Goal: Task Accomplishment & Management: Complete application form

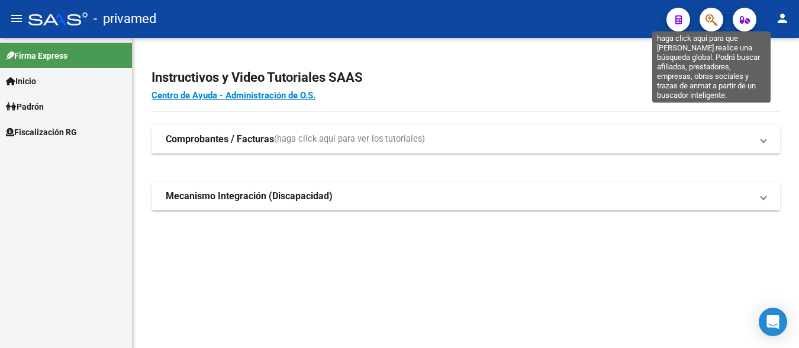
click at [709, 21] on icon "button" at bounding box center [712, 20] width 12 height 14
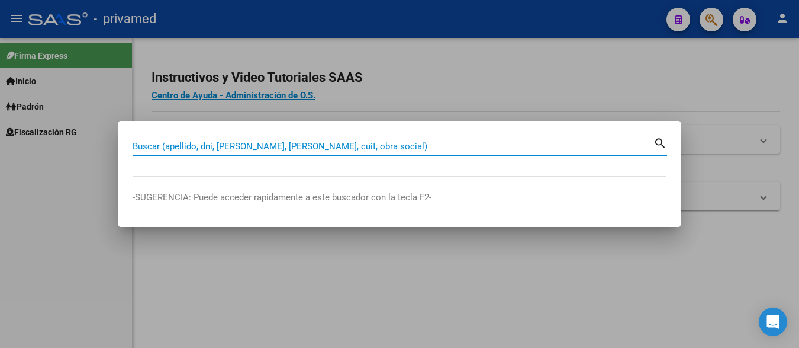
paste input "20413541302"
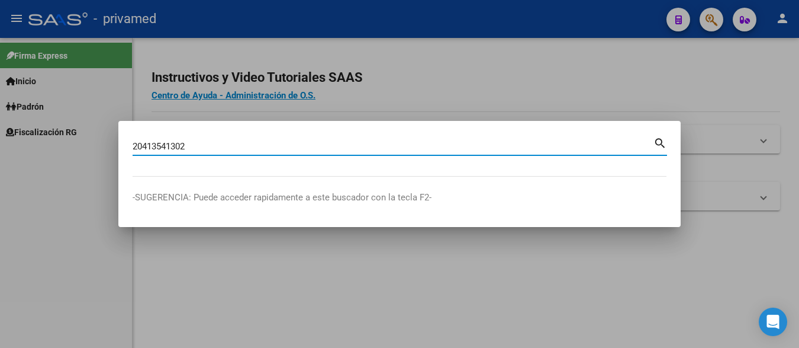
type input "20413541302"
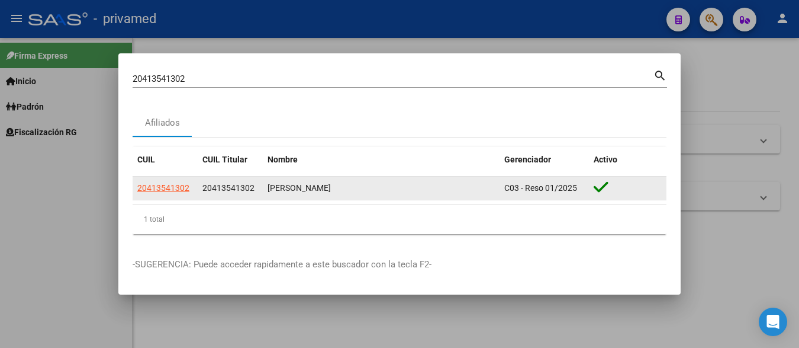
click at [167, 193] on app-link-go-to "20413541302" at bounding box center [163, 188] width 52 height 14
click at [167, 192] on app-link-go-to "20413541302" at bounding box center [163, 188] width 52 height 14
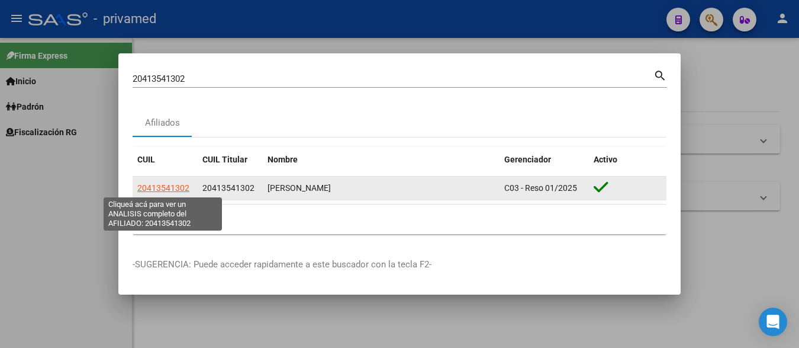
click at [154, 183] on span "20413541302" at bounding box center [163, 187] width 52 height 9
copy span "20413541302"
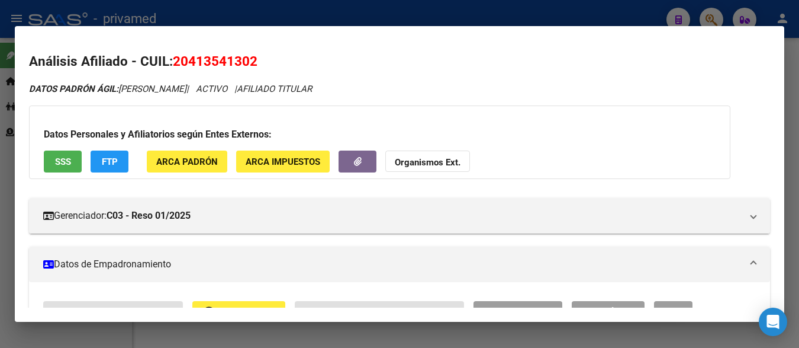
click at [796, 111] on div at bounding box center [399, 174] width 799 height 348
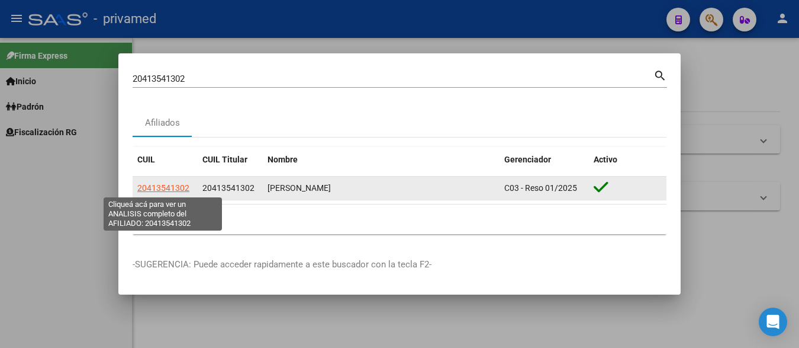
click at [169, 188] on span "20413541302" at bounding box center [163, 187] width 52 height 9
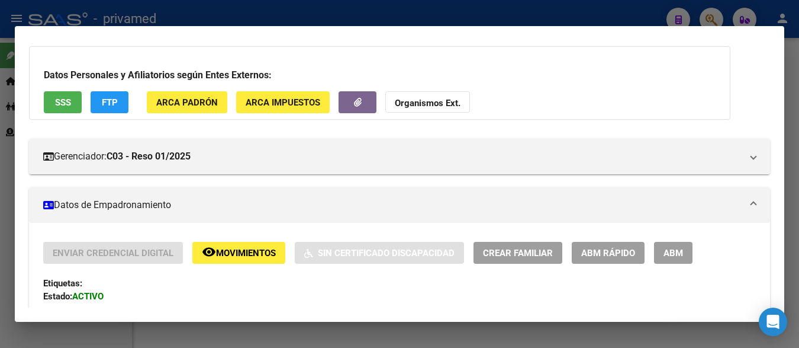
scroll to position [118, 0]
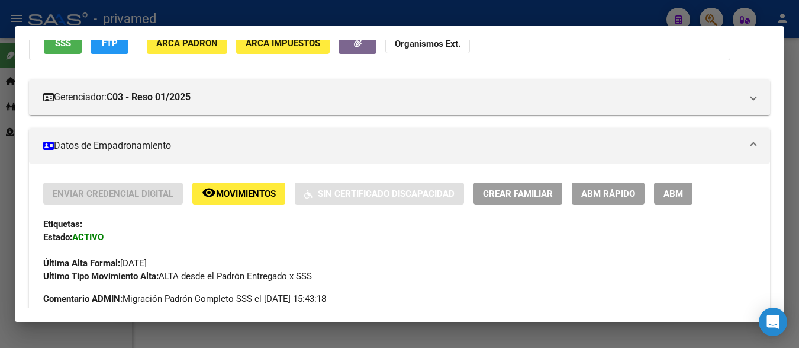
click at [513, 191] on span "Crear Familiar" at bounding box center [518, 193] width 70 height 11
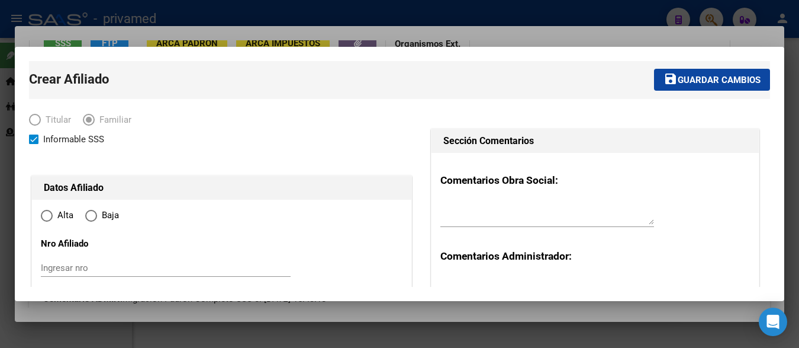
type input "30-70724296-1"
type input "[GEOGRAPHIC_DATA]"
type input "1842"
type input "[PERSON_NAME] 649"
radio input "true"
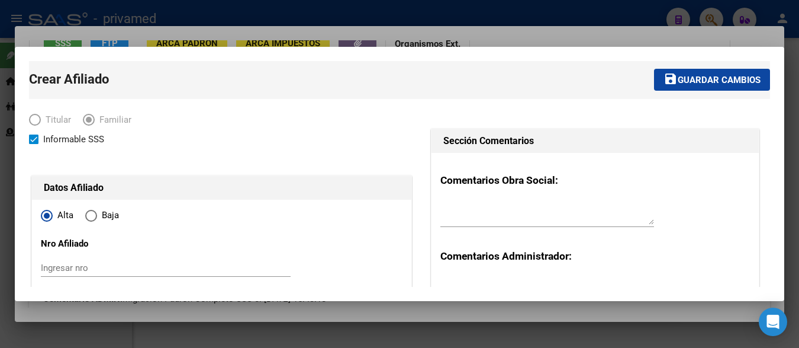
type input "30-70724296-1"
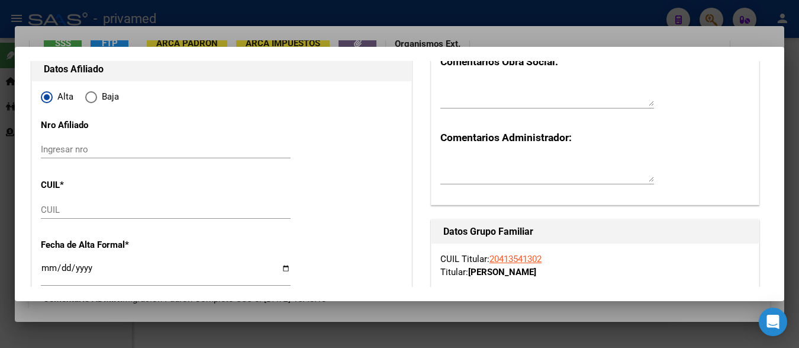
click at [108, 151] on input "Ingresar nro" at bounding box center [166, 149] width 250 height 11
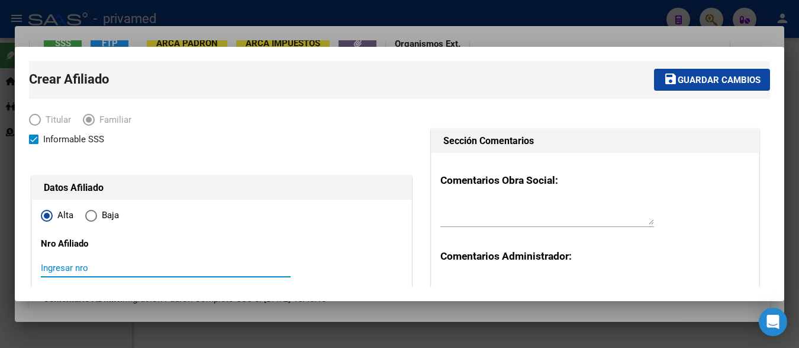
paste input "70605475"
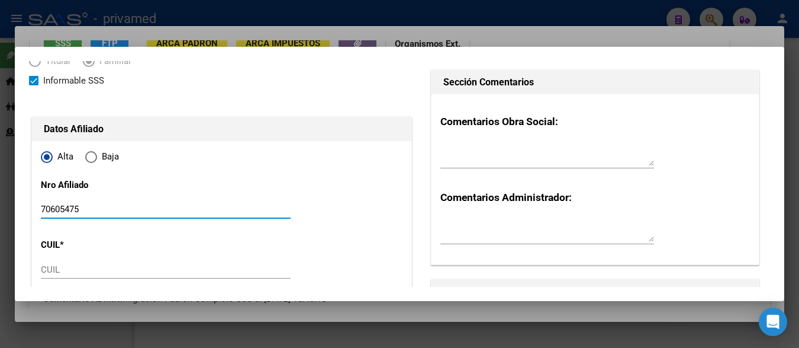
scroll to position [178, 0]
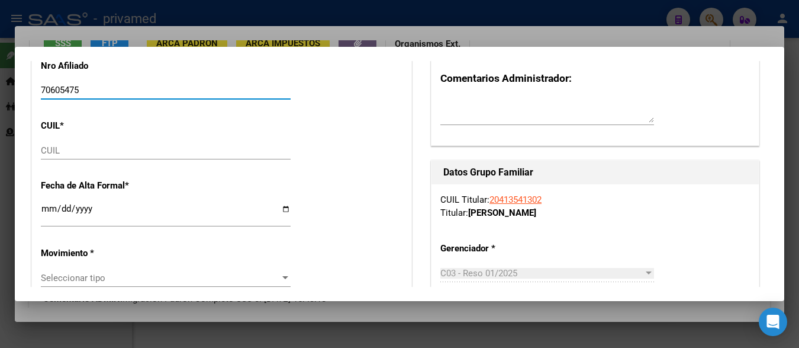
type input "70605475"
click at [103, 147] on input "CUIL" at bounding box center [166, 150] width 250 height 11
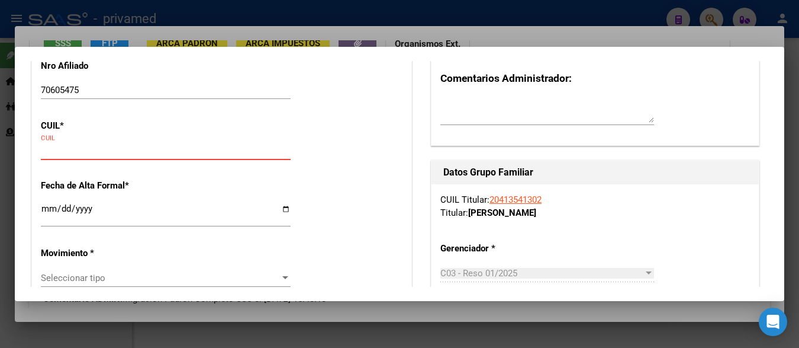
paste input "27-70605475-3"
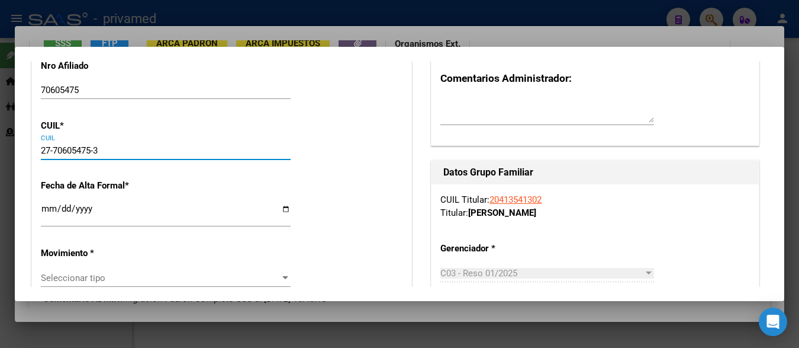
type input "27-70605475-3"
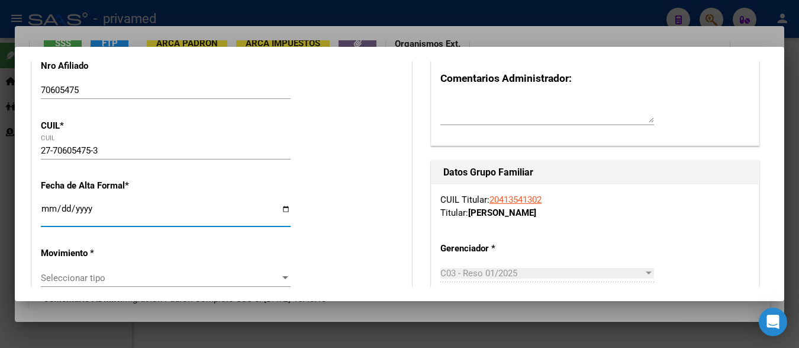
click at [104, 215] on input "Ingresar fecha" at bounding box center [166, 213] width 250 height 19
type input "70605475"
type input "CABRERA"
type input "[PERSON_NAME]"
type input "[DATE]"
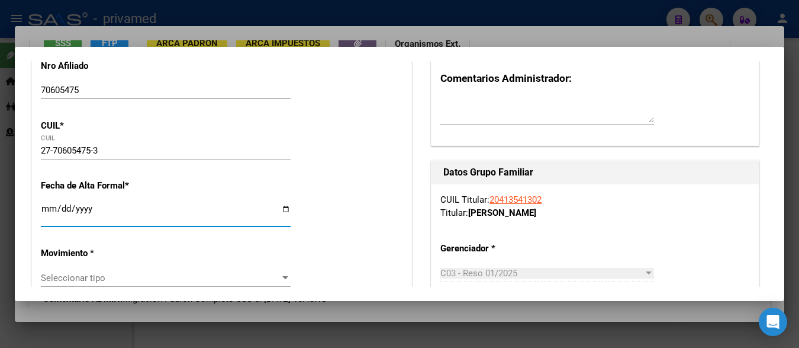
type input "[PERSON_NAME]"
type input "1806"
type input "LOS NOGALES"
type input "414"
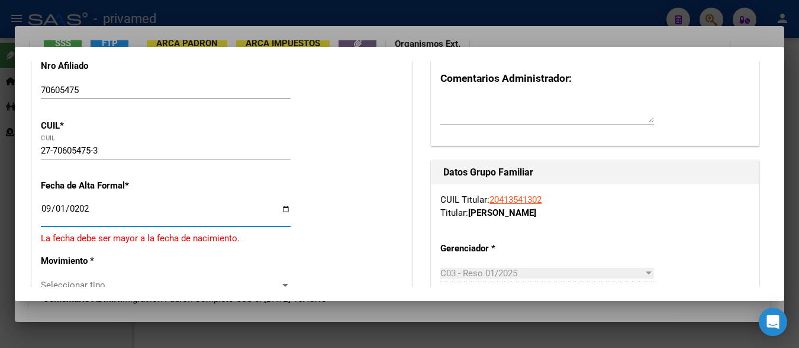
type input "[DATE]"
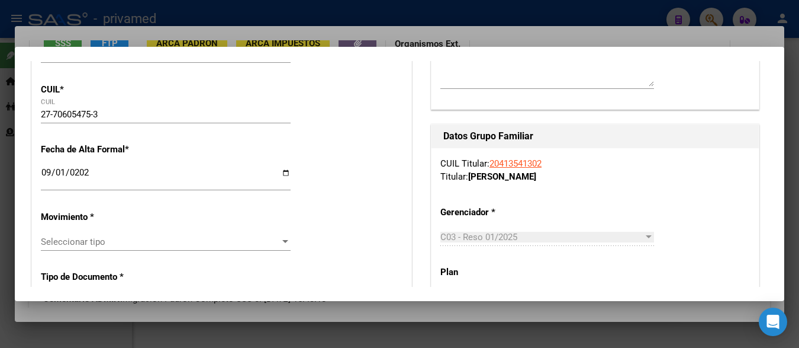
scroll to position [237, 0]
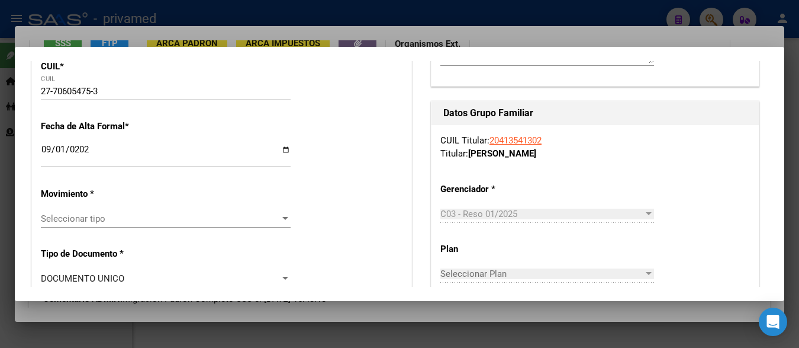
click at [147, 210] on div "Seleccionar tipo Seleccionar tipo" at bounding box center [166, 219] width 250 height 18
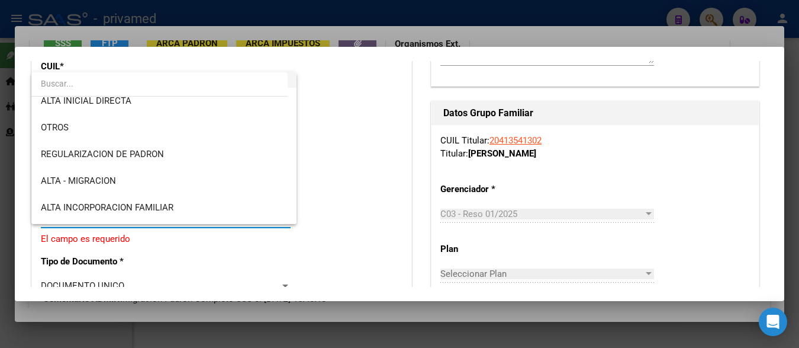
scroll to position [118, 0]
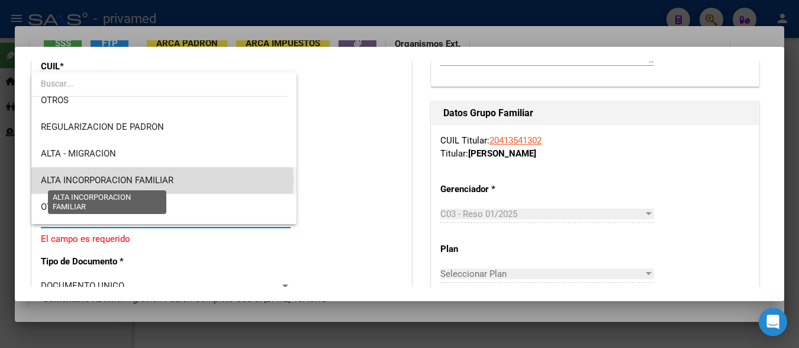
click at [162, 181] on span "ALTA INCORPORACION FAMILIAR" at bounding box center [107, 180] width 133 height 11
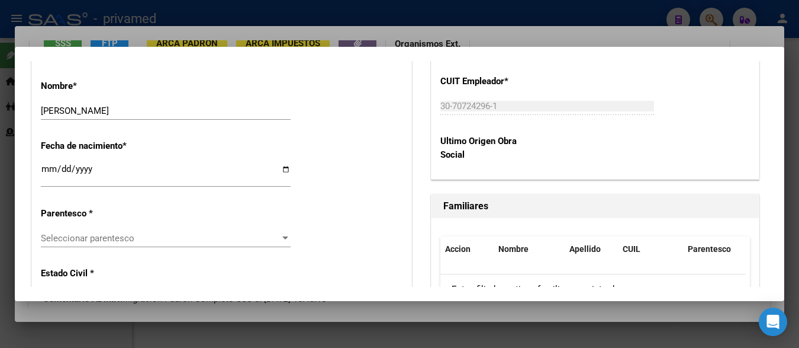
scroll to position [592, 0]
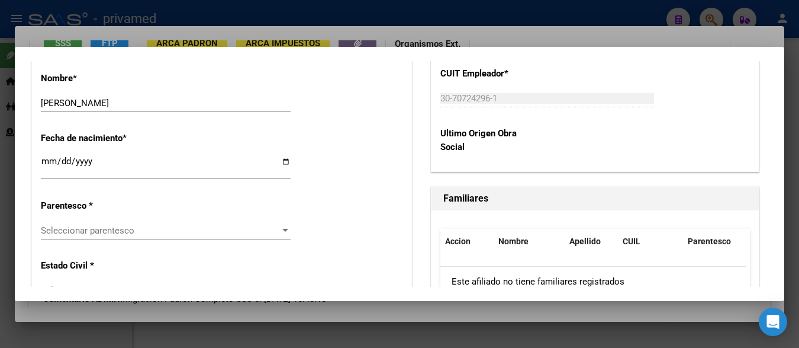
click at [172, 226] on span "Seleccionar parentesco" at bounding box center [160, 230] width 239 height 11
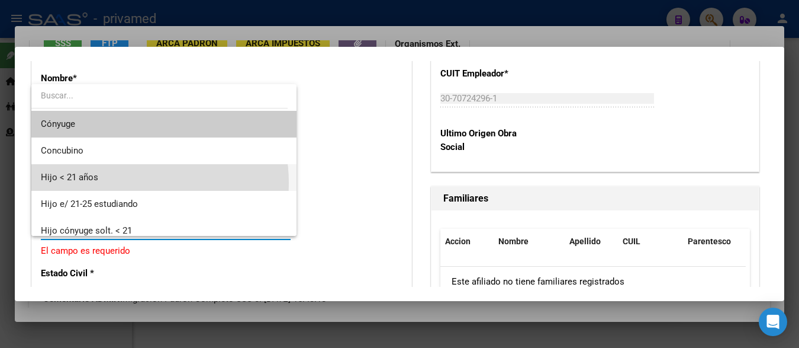
click at [123, 183] on span "Hijo < 21 años" at bounding box center [164, 177] width 246 height 27
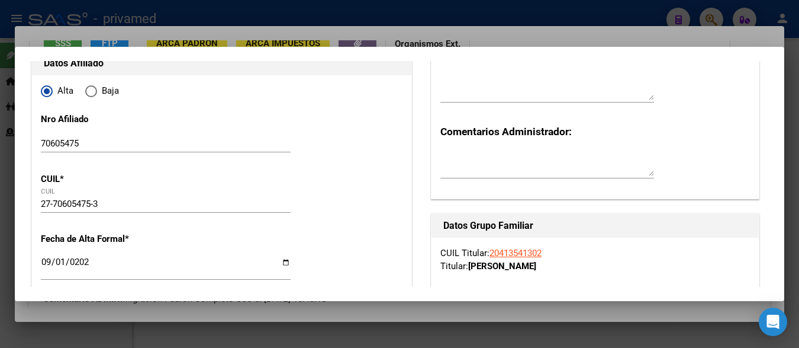
scroll to position [0, 0]
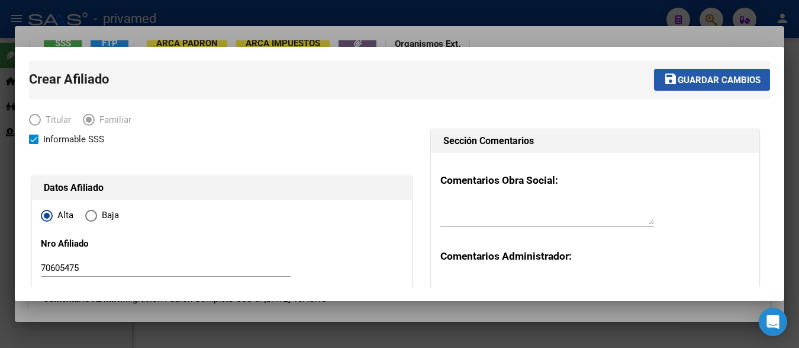
click at [716, 81] on span "Guardar cambios" at bounding box center [719, 80] width 83 height 11
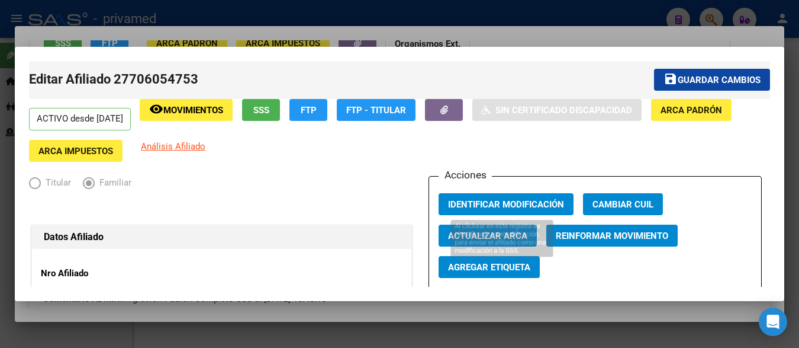
click at [508, 198] on button "Identificar Modificación" at bounding box center [506, 204] width 135 height 22
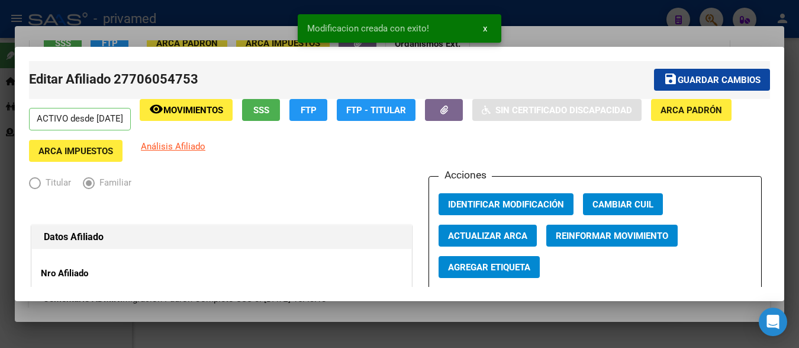
click at [513, 201] on span "Identificar Modificación" at bounding box center [506, 204] width 116 height 11
click at [553, 33] on div at bounding box center [399, 174] width 799 height 348
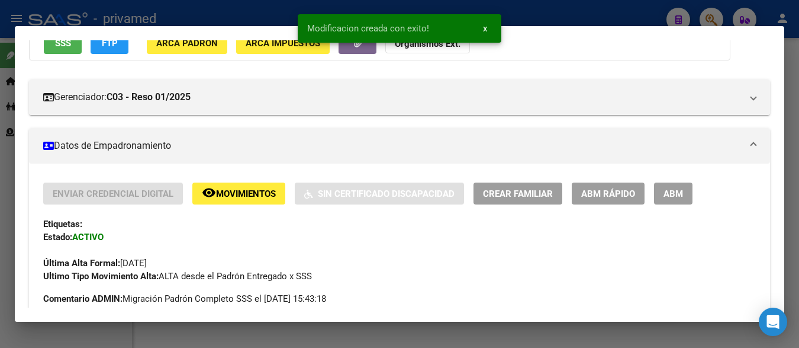
click at [763, 124] on mat-dialog-content "Análisis Afiliado - CUIL: 20413541302 DATOS PADRÓN ÁGIL: [PERSON_NAME] | ACTIVO…" at bounding box center [400, 173] width 770 height 267
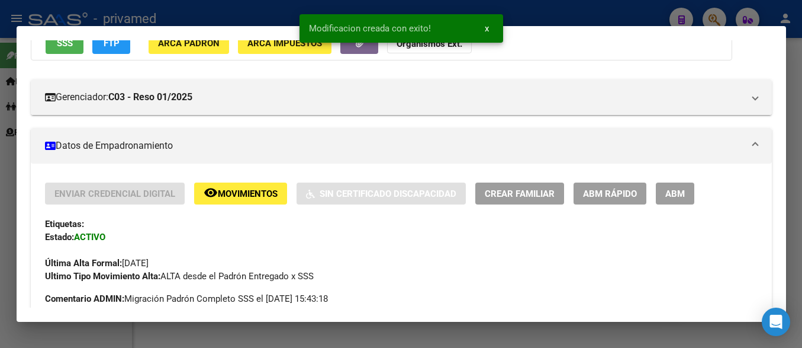
click at [799, 138] on div at bounding box center [401, 174] width 802 height 348
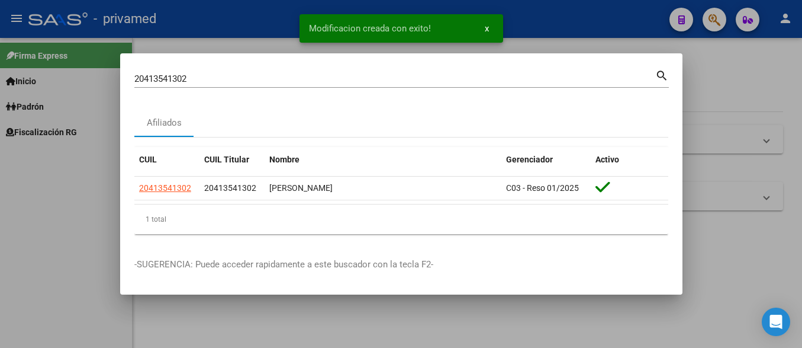
click at [705, 229] on div at bounding box center [401, 174] width 802 height 348
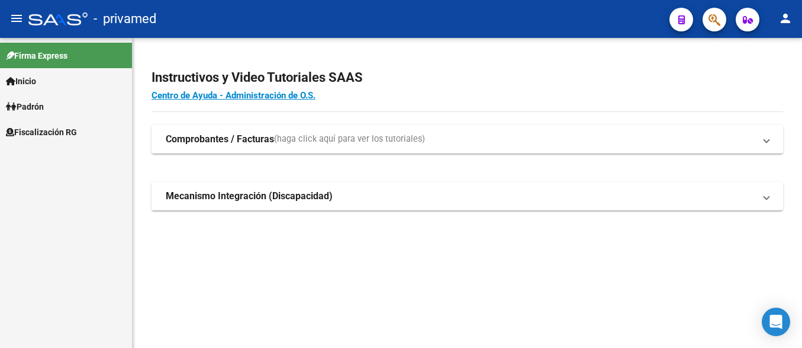
click at [717, 24] on icon "button" at bounding box center [715, 20] width 12 height 14
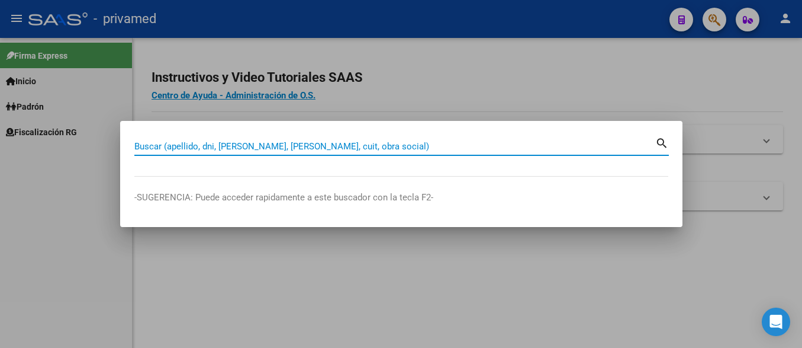
paste input "20256311713"
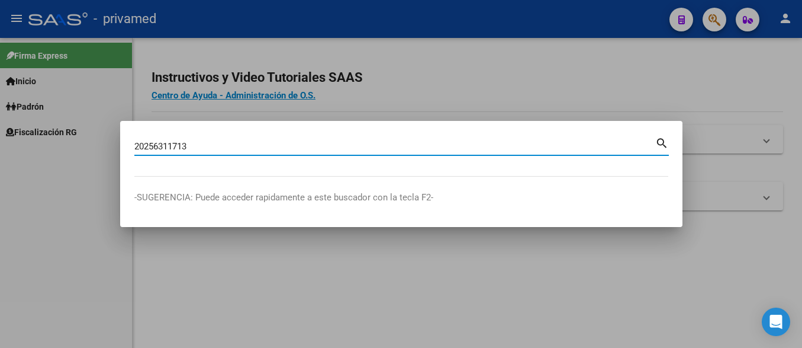
type input "20256311713"
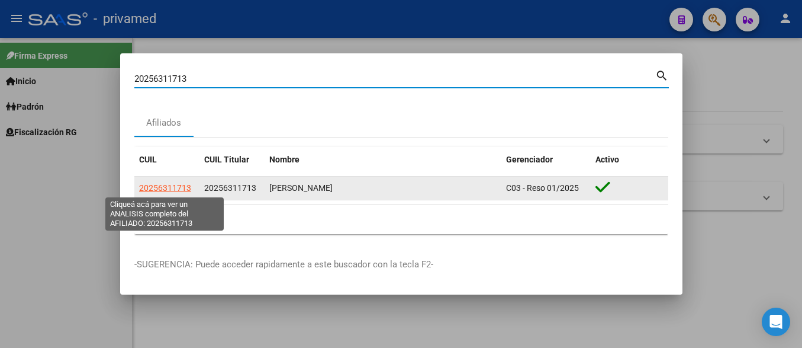
click at [180, 183] on span "20256311713" at bounding box center [165, 187] width 52 height 9
type textarea "20256311713"
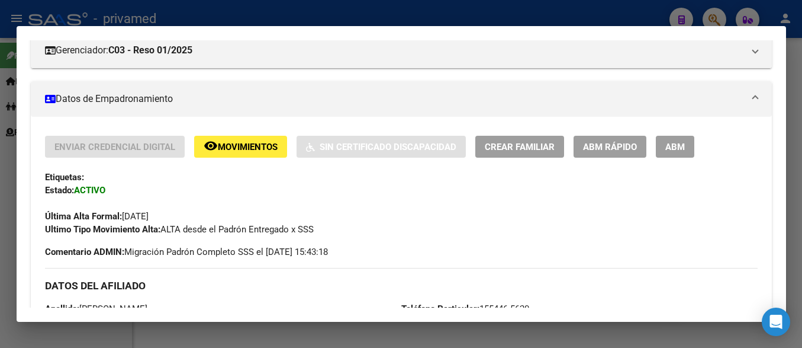
scroll to position [178, 0]
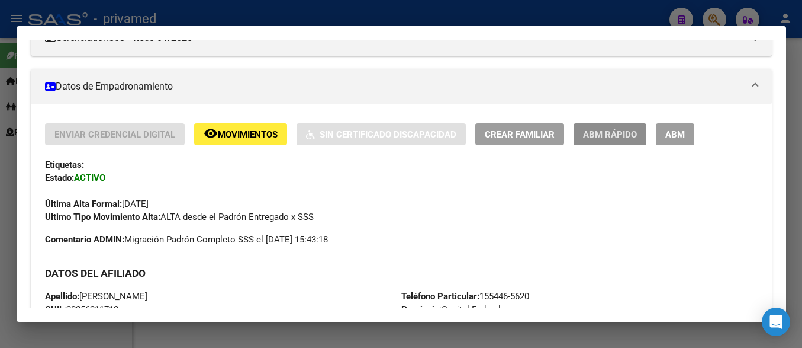
click at [616, 129] on span "ABM Rápido" at bounding box center [610, 134] width 54 height 11
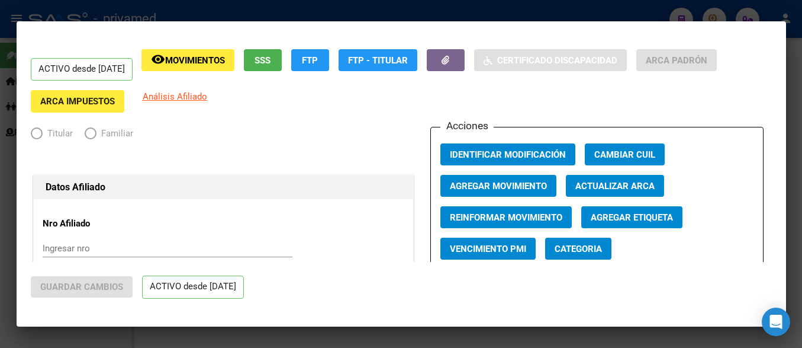
radio input "true"
type input "30-54948651-3"
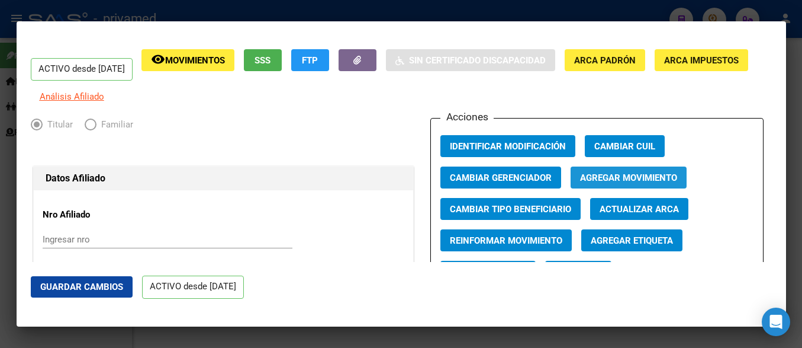
click at [624, 183] on span "Agregar Movimiento" at bounding box center [628, 177] width 97 height 11
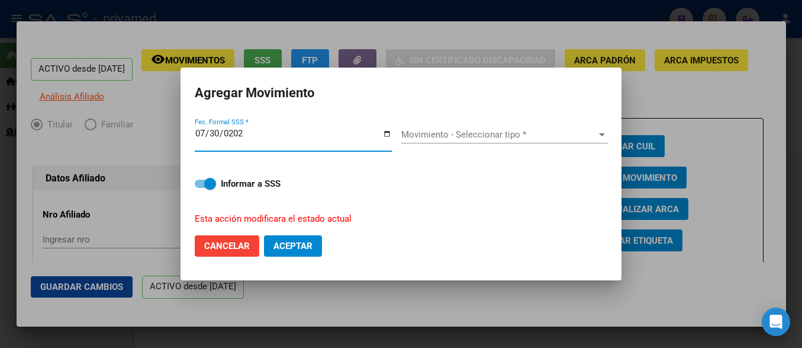
type input "[DATE]"
click at [442, 135] on span "Movimiento - Seleccionar tipo *" at bounding box center [500, 134] width 196 height 11
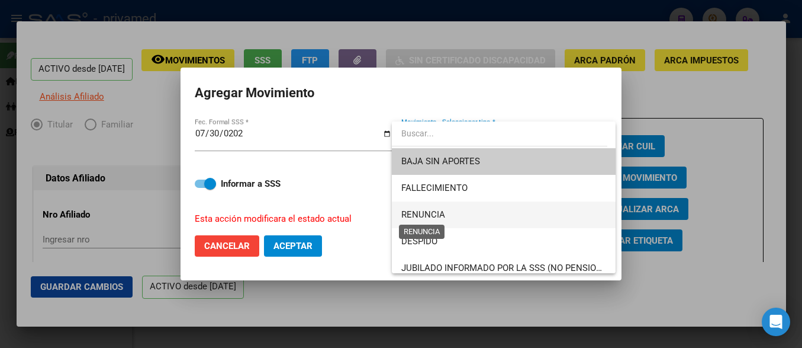
click at [444, 214] on span "RENUNCIA" at bounding box center [424, 214] width 44 height 11
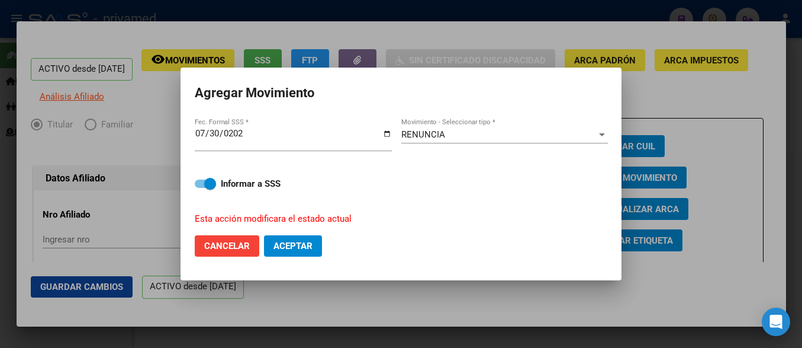
click at [384, 196] on div "Informar a SSS Esta acción modificara el estado actual" at bounding box center [401, 193] width 413 height 63
click at [296, 247] on span "Aceptar" at bounding box center [293, 245] width 39 height 11
checkbox input "false"
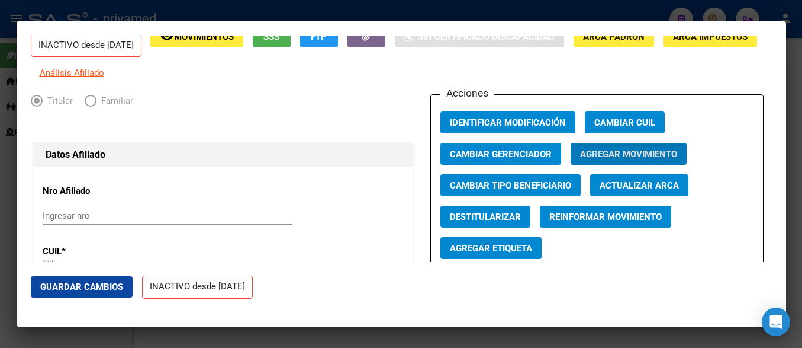
scroll to position [0, 0]
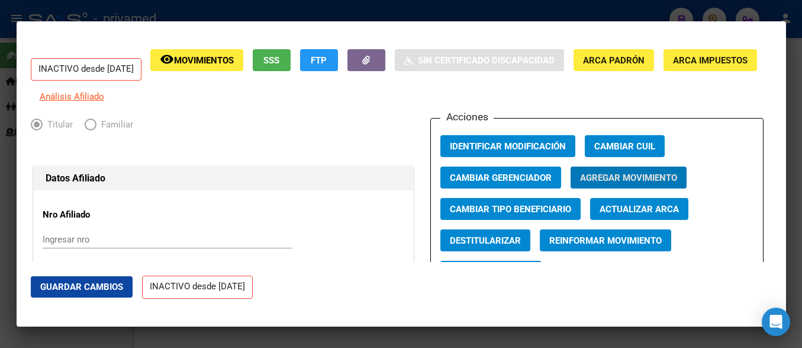
click at [63, 286] on span "Guardar Cambios" at bounding box center [81, 286] width 83 height 11
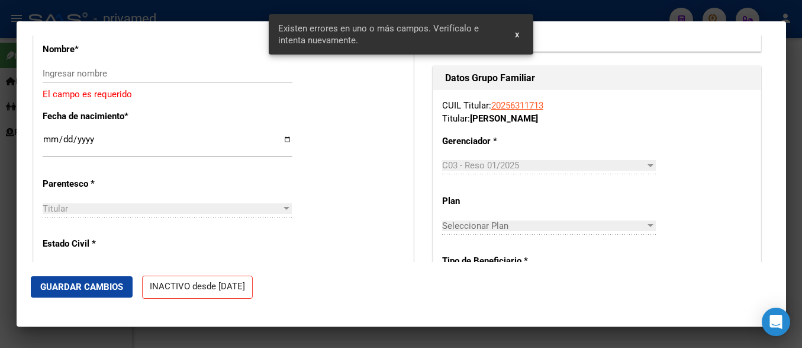
scroll to position [474, 0]
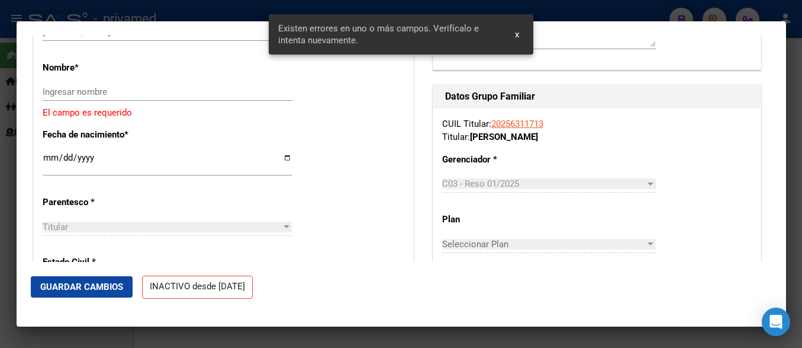
click at [120, 97] on input "Ingresar nombre" at bounding box center [168, 91] width 250 height 11
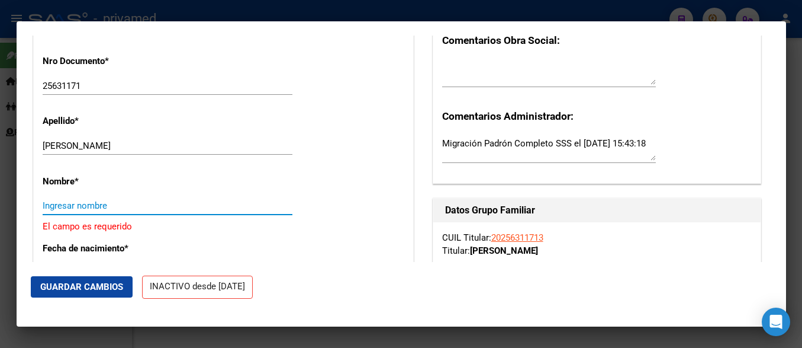
scroll to position [355, 0]
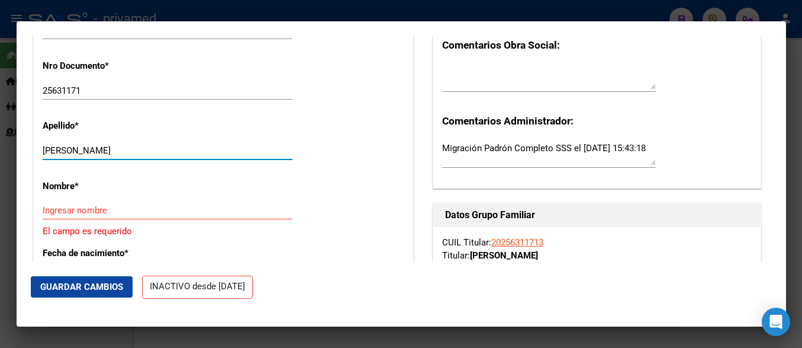
drag, startPoint x: 78, startPoint y: 155, endPoint x: 161, endPoint y: 162, distance: 83.2
click at [172, 156] on input "[PERSON_NAME]" at bounding box center [168, 150] width 250 height 11
type input "[GEOGRAPHIC_DATA]"
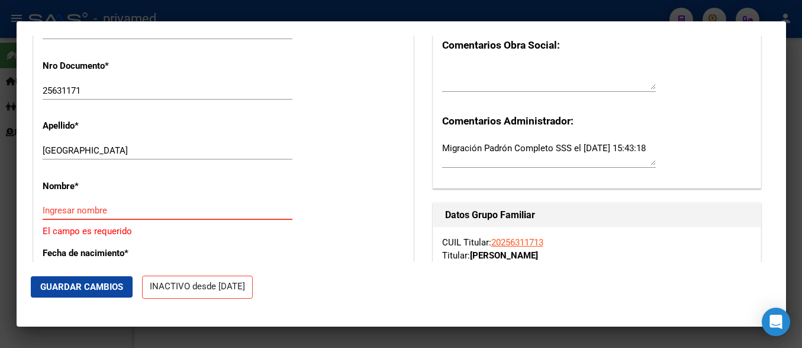
click at [118, 216] on input "Ingresar nombre" at bounding box center [168, 210] width 250 height 11
paste input "[PERSON_NAME]"
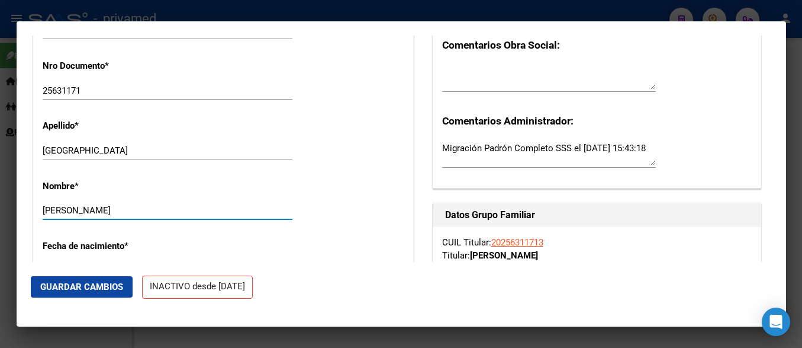
type input "[PERSON_NAME]"
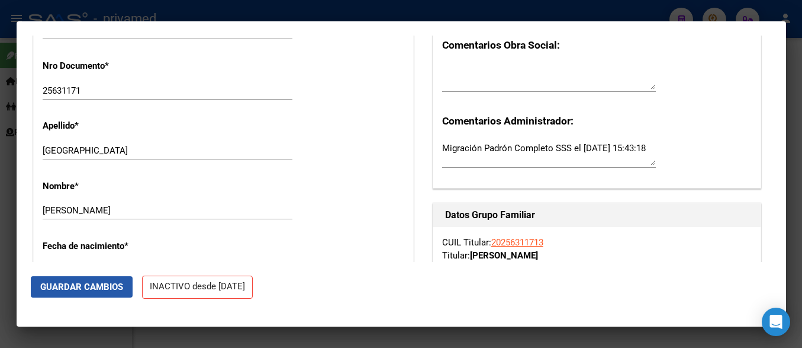
click at [94, 285] on span "Guardar Cambios" at bounding box center [81, 286] width 83 height 11
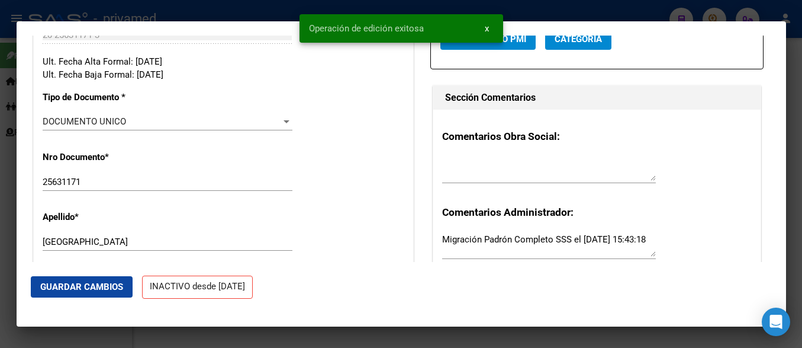
scroll to position [0, 0]
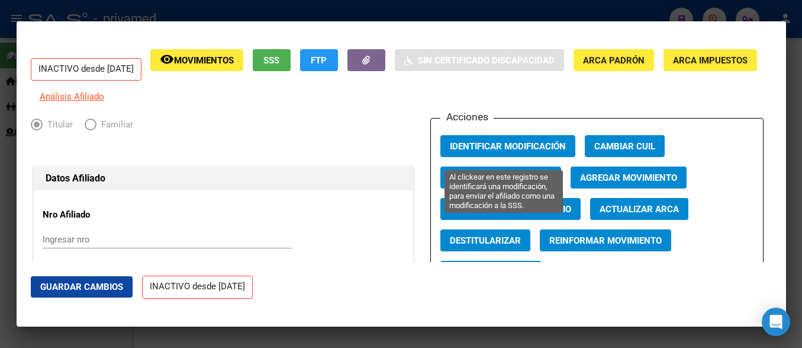
click at [510, 152] on span "Identificar Modificación" at bounding box center [508, 146] width 116 height 11
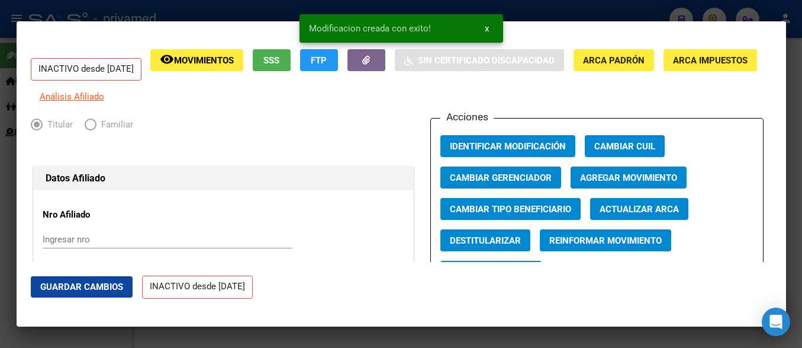
click at [508, 152] on span "Identificar Modificación" at bounding box center [508, 146] width 116 height 11
click at [798, 78] on div at bounding box center [401, 174] width 802 height 348
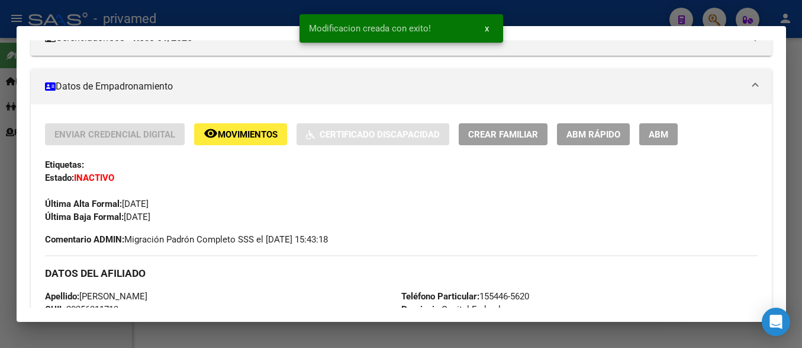
click at [798, 79] on div at bounding box center [401, 174] width 802 height 348
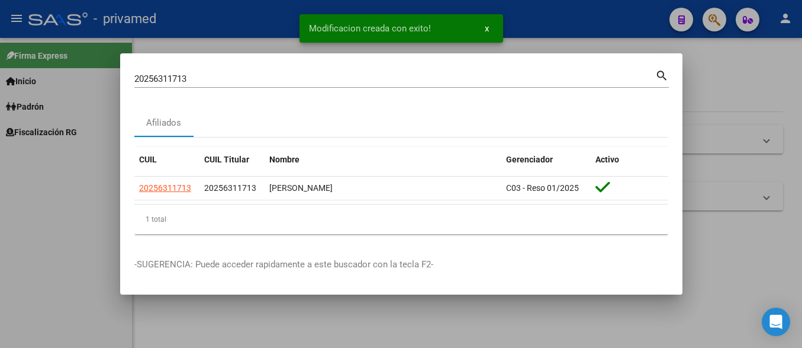
click at [724, 220] on div at bounding box center [401, 174] width 802 height 348
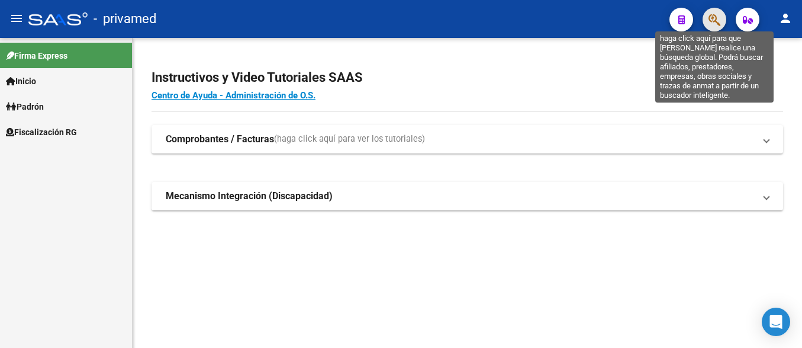
click at [711, 23] on icon "button" at bounding box center [715, 20] width 12 height 14
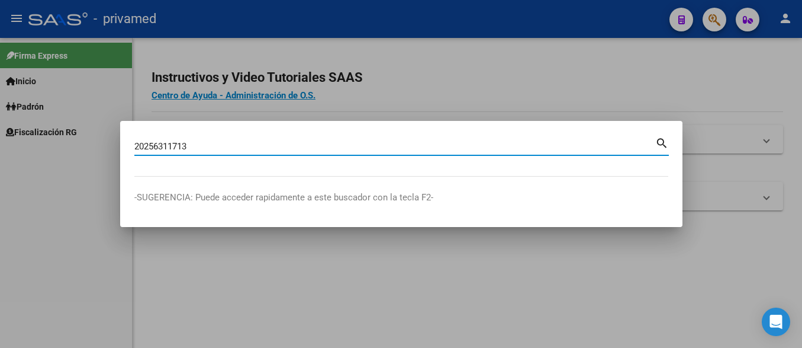
type input "20256311713"
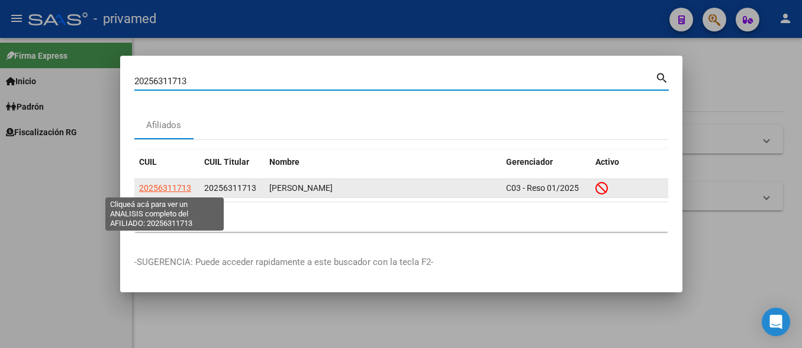
click at [187, 192] on span "20256311713" at bounding box center [165, 187] width 52 height 9
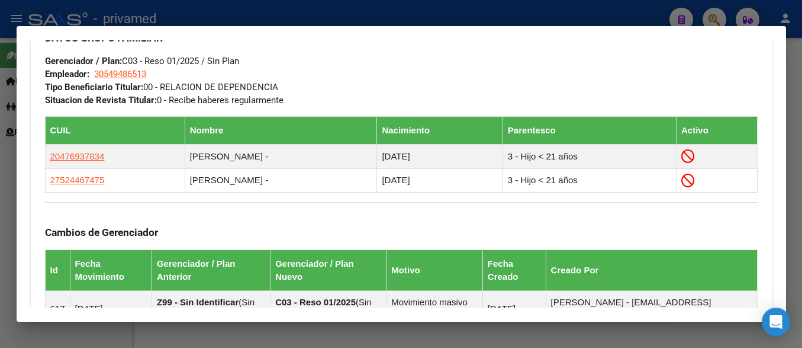
scroll to position [604, 0]
